Goal: Task Accomplishment & Management: Manage account settings

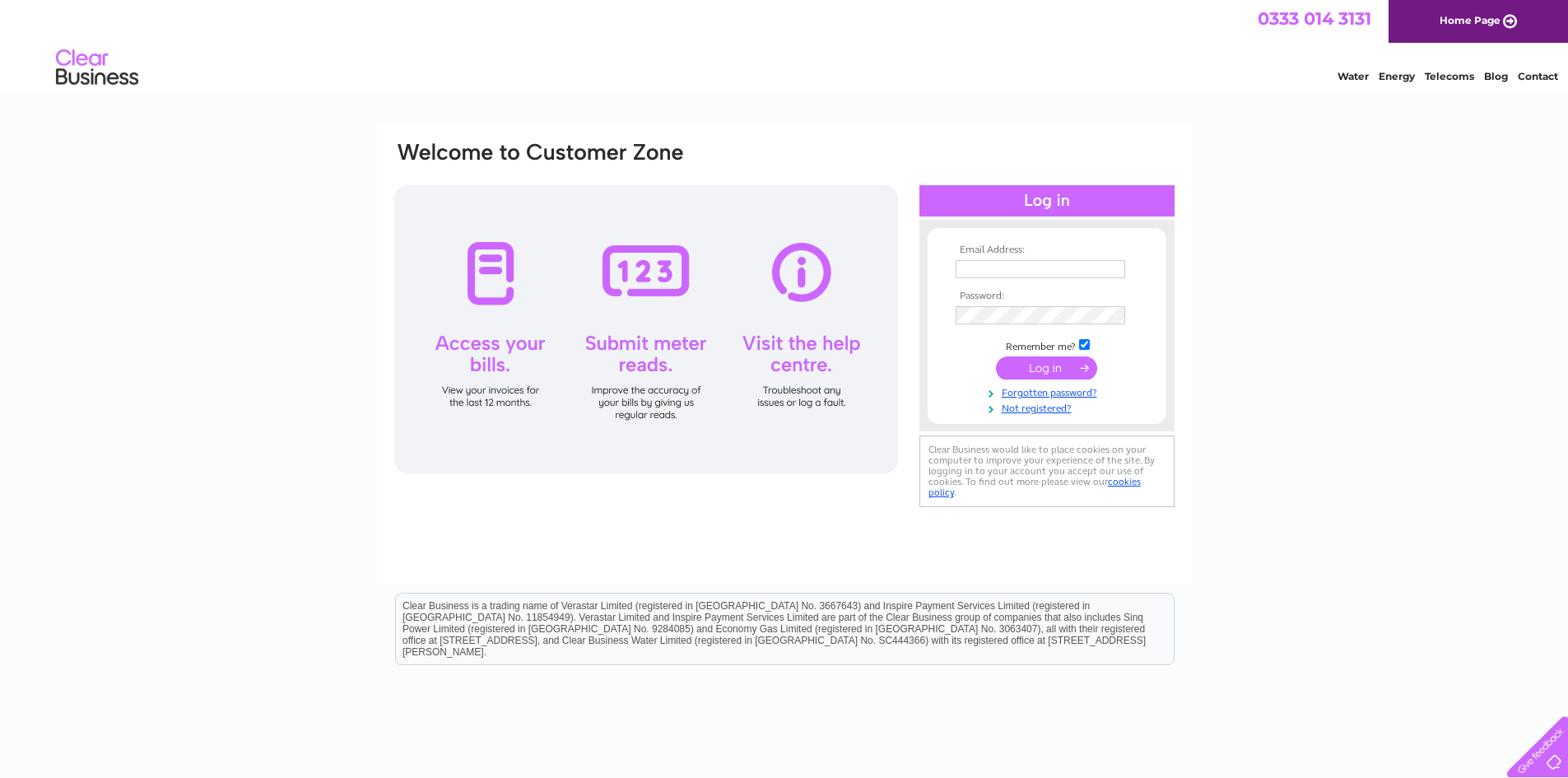
click at [984, 269] on input "text" at bounding box center [1040, 269] width 169 height 18
type input "laura@mph.group"
click at [988, 304] on td at bounding box center [1047, 315] width 191 height 27
click at [996, 358] on input "submit" at bounding box center [1046, 369] width 101 height 23
click at [1059, 368] on input "submit" at bounding box center [1046, 369] width 101 height 23
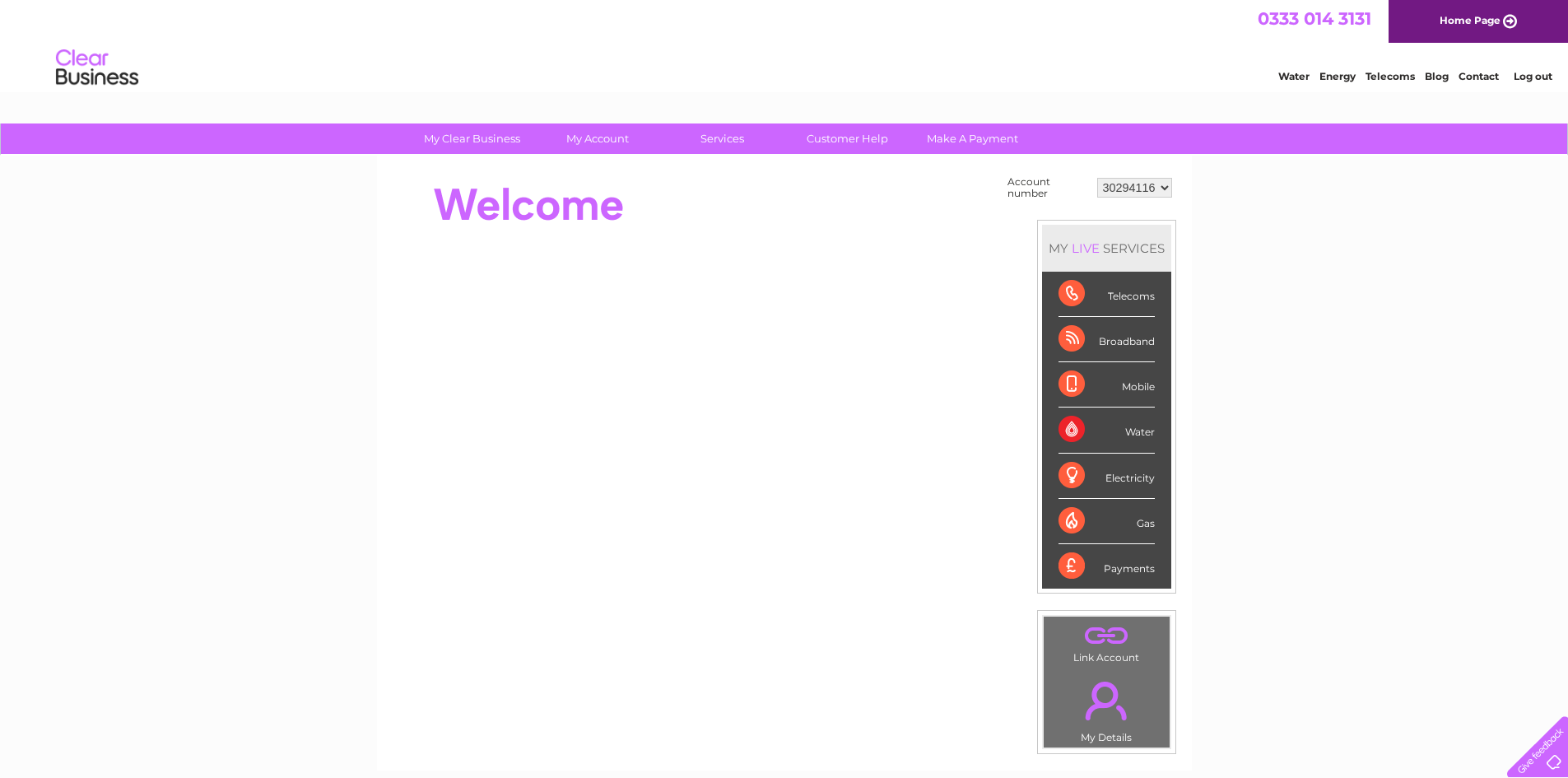
click at [1173, 187] on td "30294116" at bounding box center [1134, 187] width 83 height 31
click at [1163, 186] on select "30294116" at bounding box center [1134, 188] width 75 height 20
click at [1162, 186] on select "30294116" at bounding box center [1134, 188] width 75 height 20
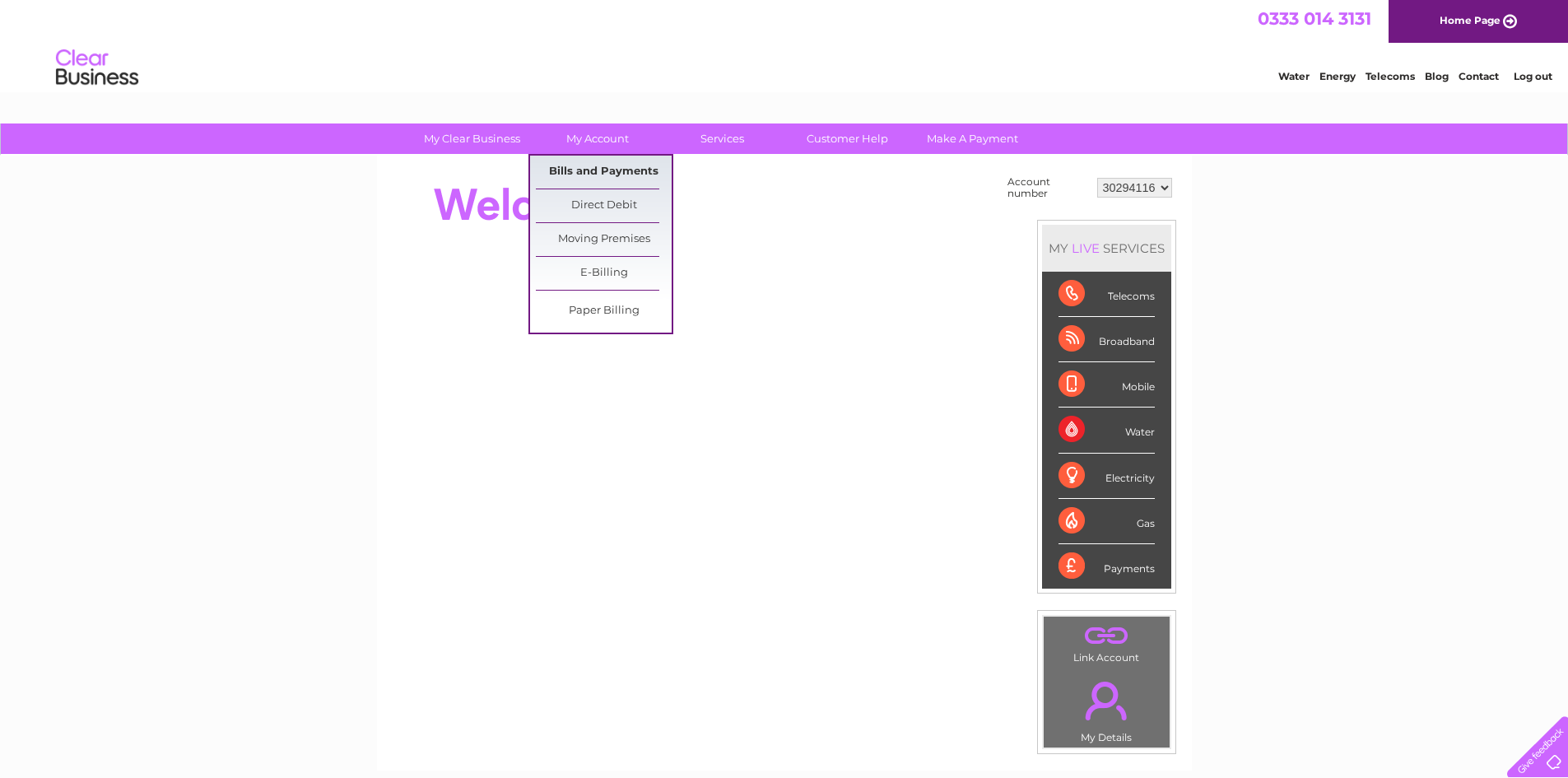
click at [614, 178] on link "Bills and Payments" at bounding box center [603, 172] width 136 height 33
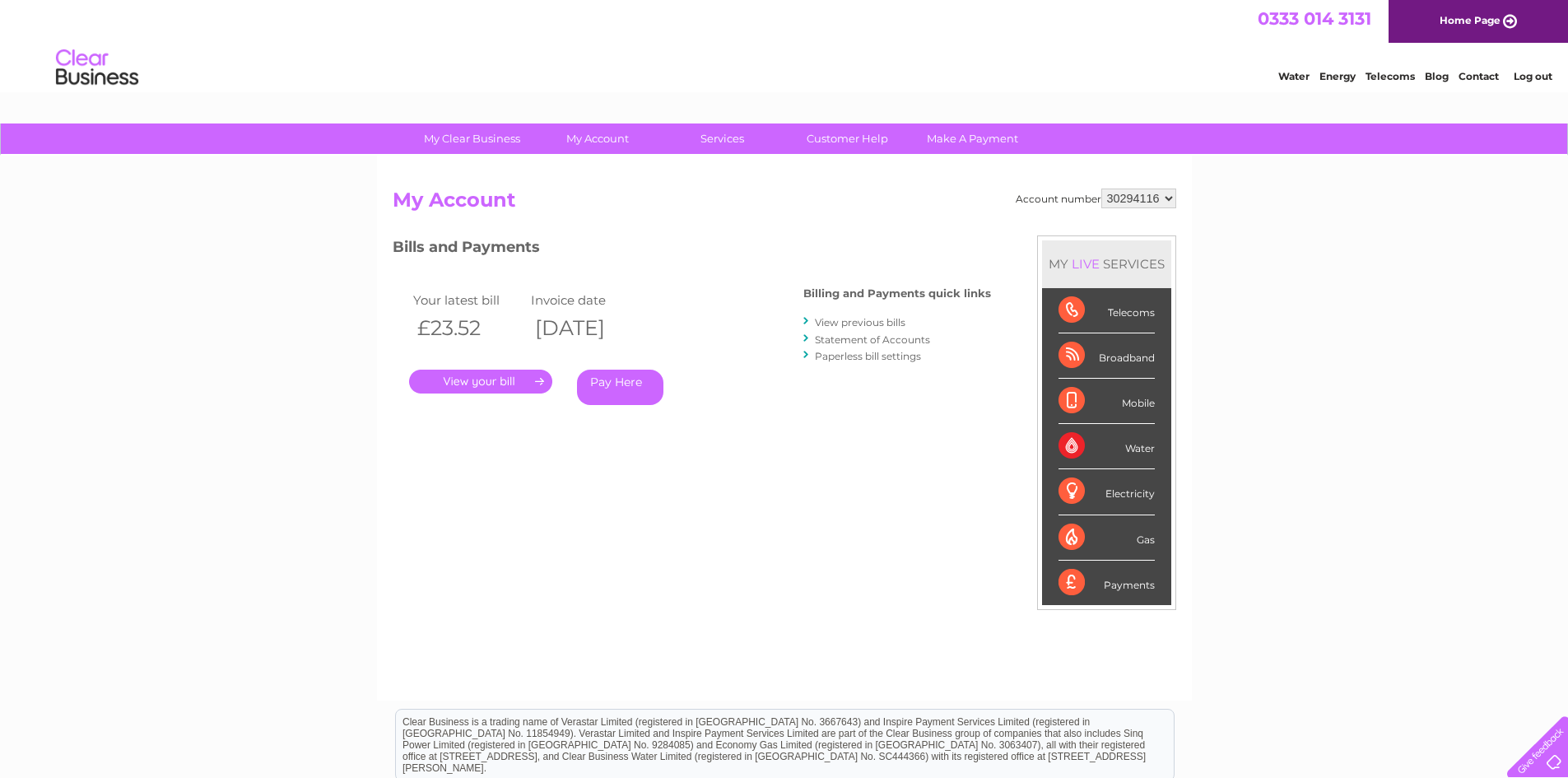
click at [842, 318] on link "View previous bills" at bounding box center [860, 322] width 91 height 13
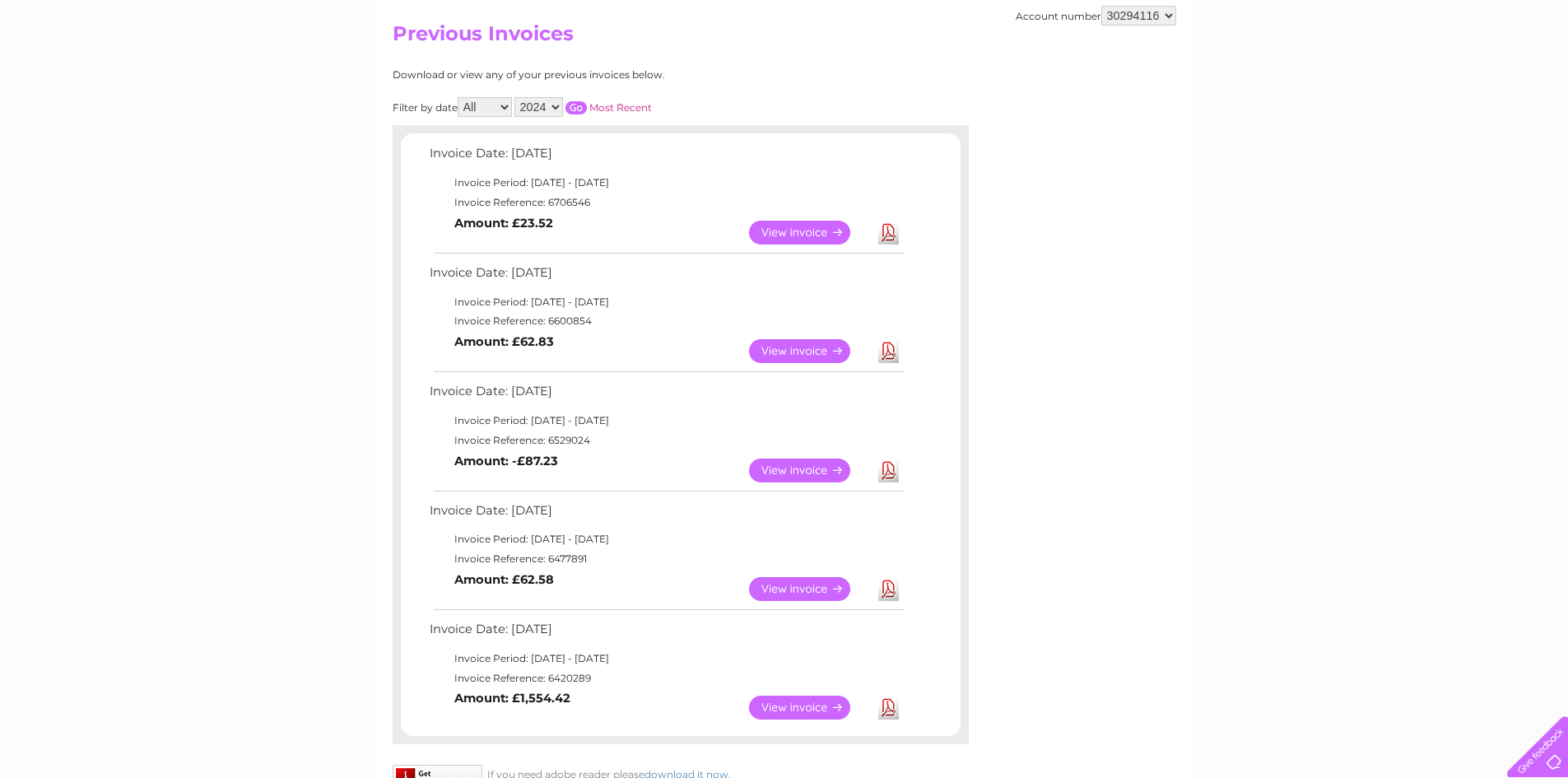
scroll to position [84, 0]
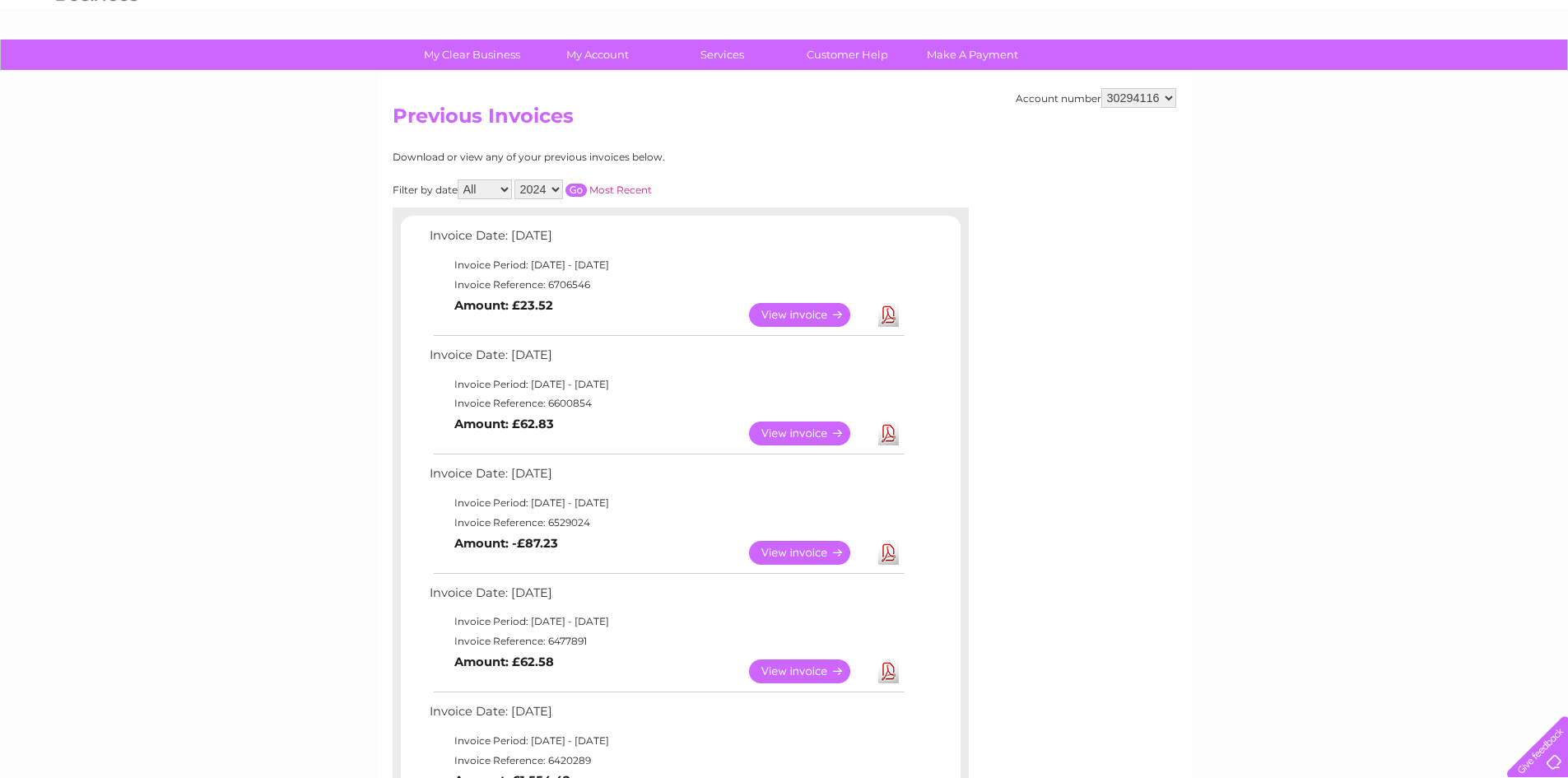
click at [805, 319] on link "View" at bounding box center [809, 314] width 121 height 24
click at [807, 313] on link "View" at bounding box center [809, 314] width 121 height 24
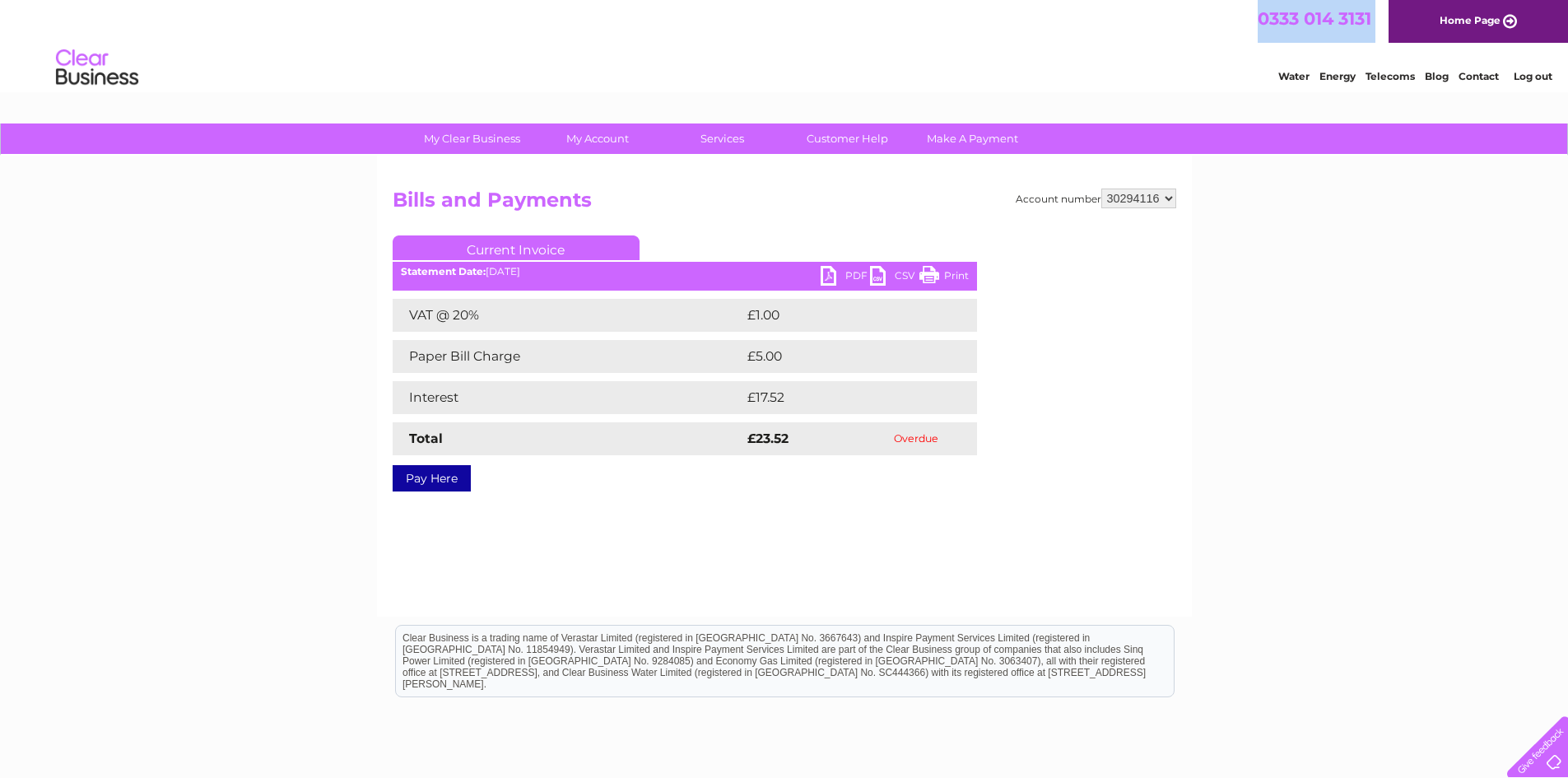
drag, startPoint x: 1382, startPoint y: 23, endPoint x: 1261, endPoint y: 31, distance: 121.3
click at [1261, 31] on div "0333 014 3131 Home Page" at bounding box center [784, 21] width 1568 height 43
copy div "0333 014 3131"
click at [1168, 200] on select "30294116" at bounding box center [1138, 198] width 75 height 20
click at [1165, 200] on select "30294116" at bounding box center [1138, 198] width 75 height 20
